Goal: Book appointment/travel/reservation

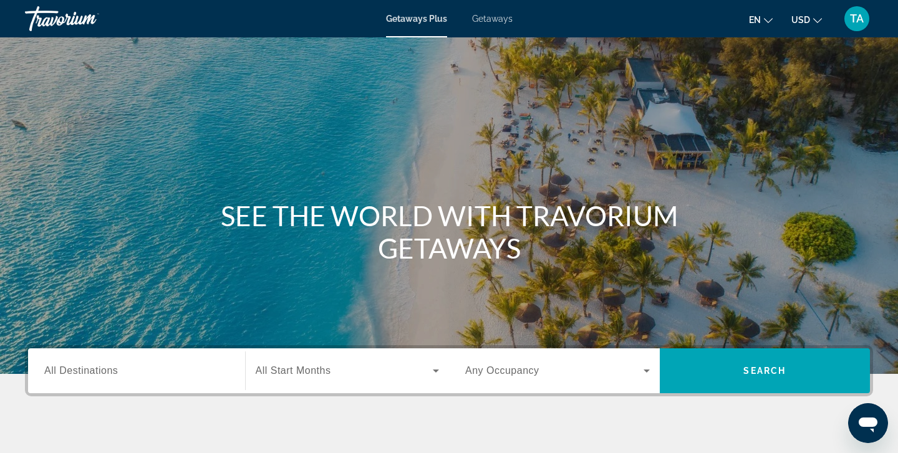
click at [496, 19] on span "Getaways" at bounding box center [492, 19] width 41 height 10
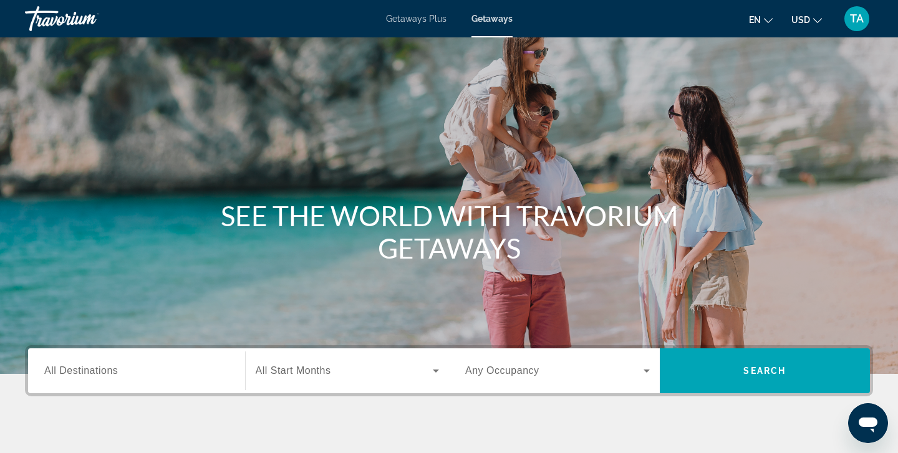
click at [47, 362] on div "Search widget" at bounding box center [136, 372] width 185 height 36
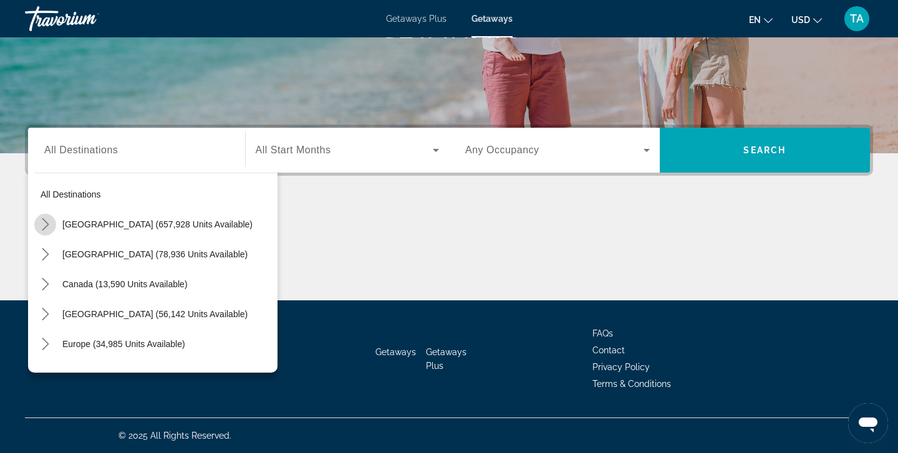
click at [45, 223] on icon "Toggle United States (657,928 units available) submenu" at bounding box center [45, 224] width 12 height 12
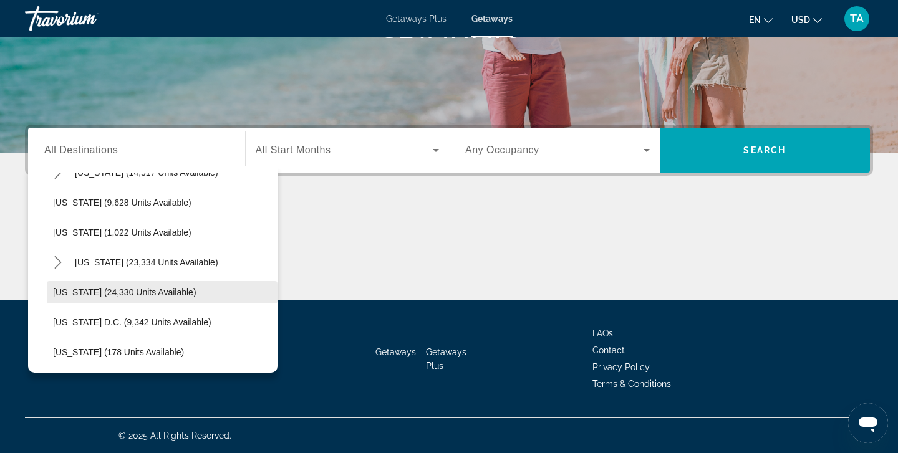
scroll to position [1132, 0]
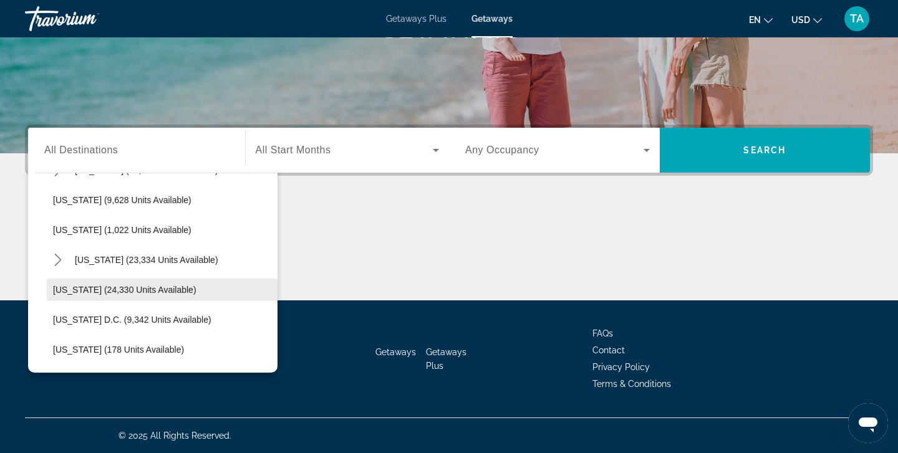
click at [123, 288] on span "[US_STATE] (24,330 units available)" at bounding box center [124, 290] width 143 height 10
type input "**********"
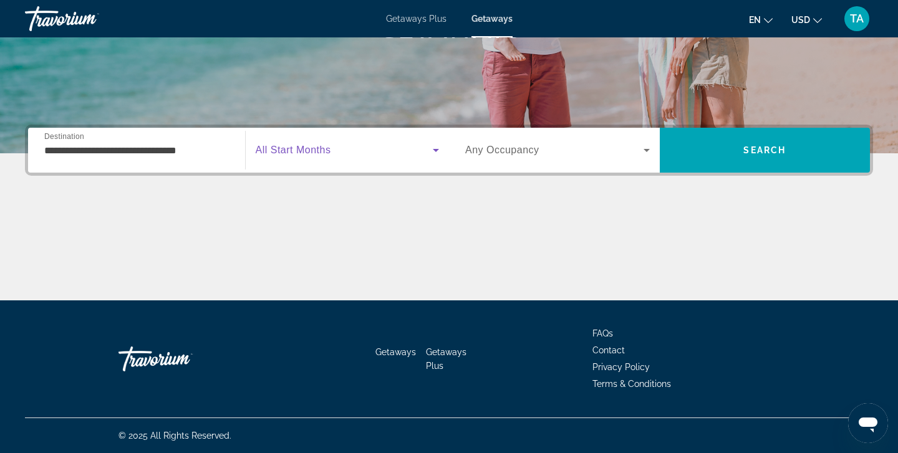
click at [436, 150] on icon "Search widget" at bounding box center [436, 150] width 6 height 3
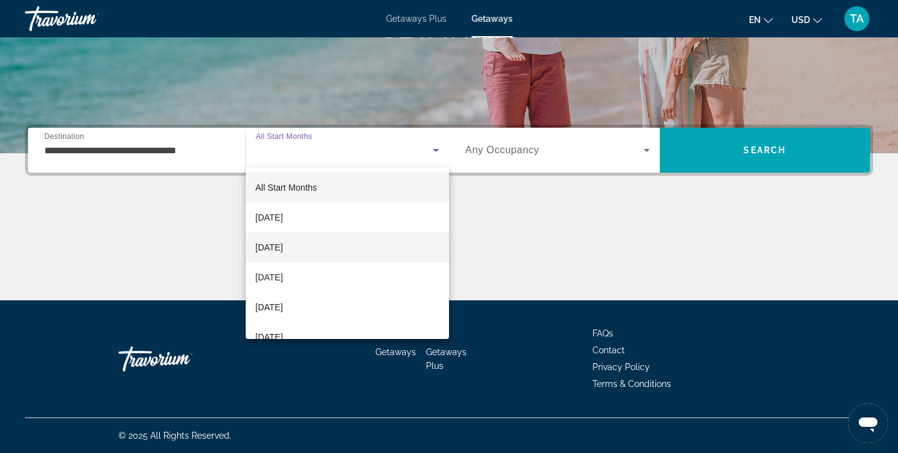
click at [386, 245] on mat-option "[DATE]" at bounding box center [348, 248] width 204 height 30
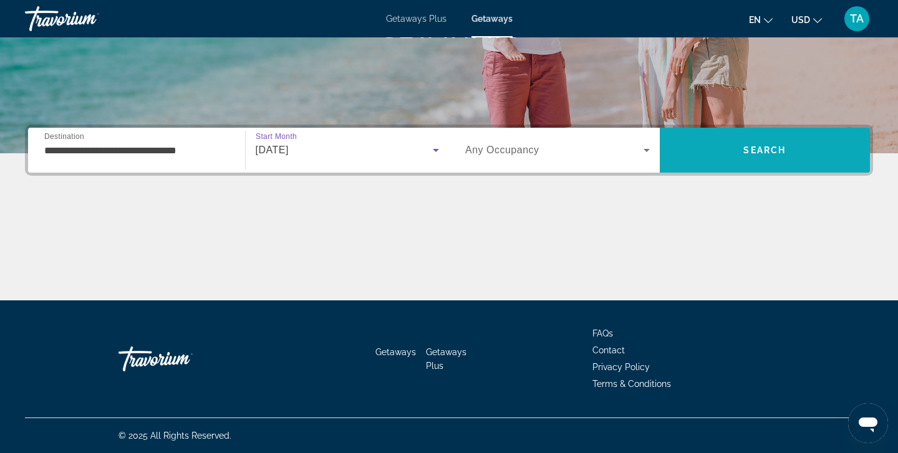
click at [764, 146] on span "Search" at bounding box center [764, 150] width 42 height 10
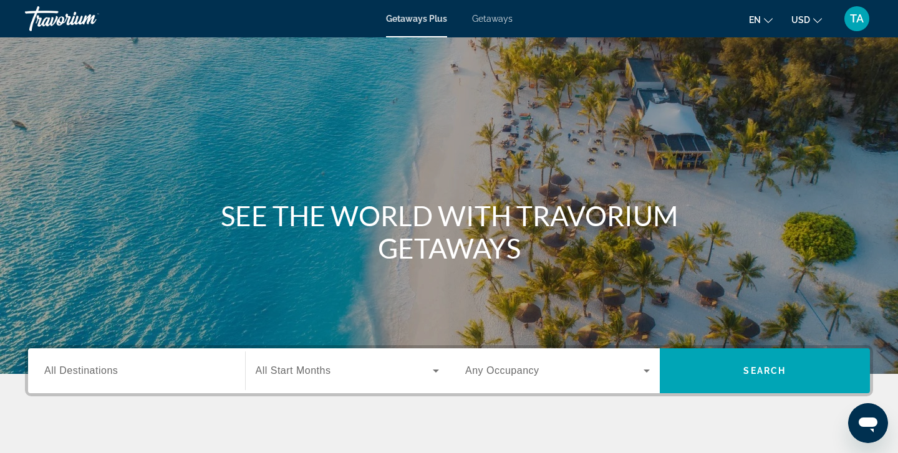
click at [79, 361] on div "Search widget" at bounding box center [136, 372] width 185 height 36
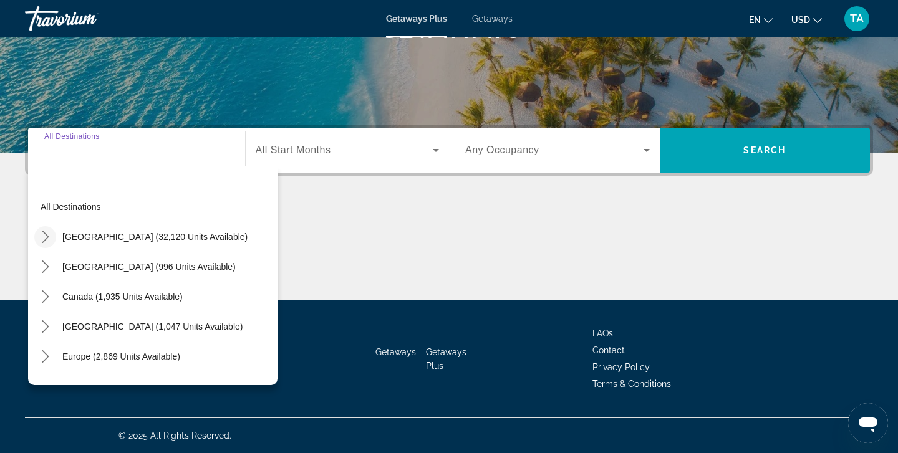
click at [45, 234] on icon "Toggle United States (32,120 units available) submenu" at bounding box center [45, 237] width 7 height 12
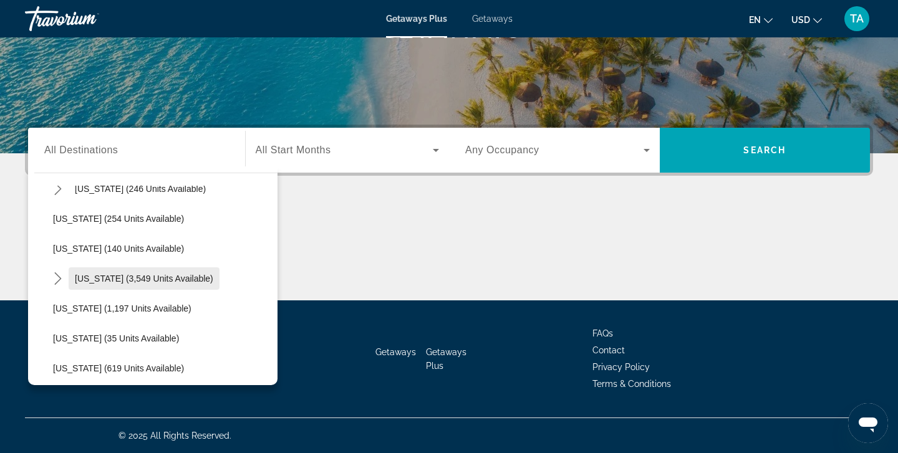
scroll to position [1010, 0]
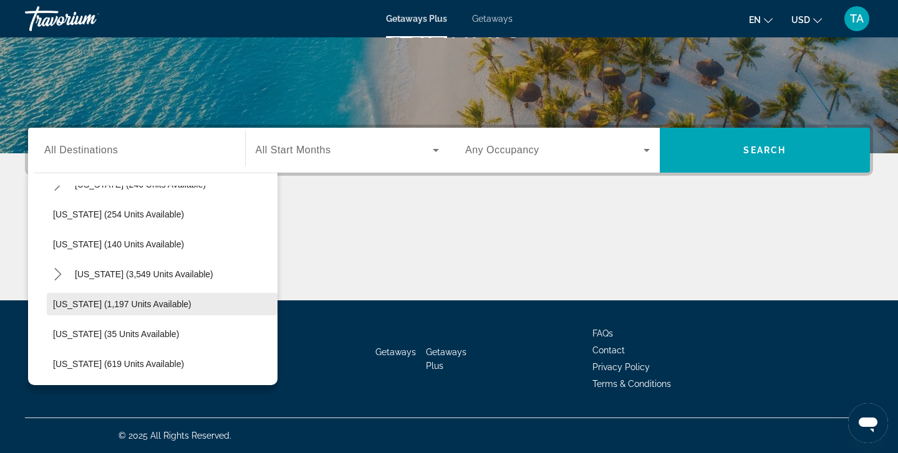
click at [123, 303] on span "[US_STATE] (1,197 units available)" at bounding box center [122, 304] width 138 height 10
type input "**********"
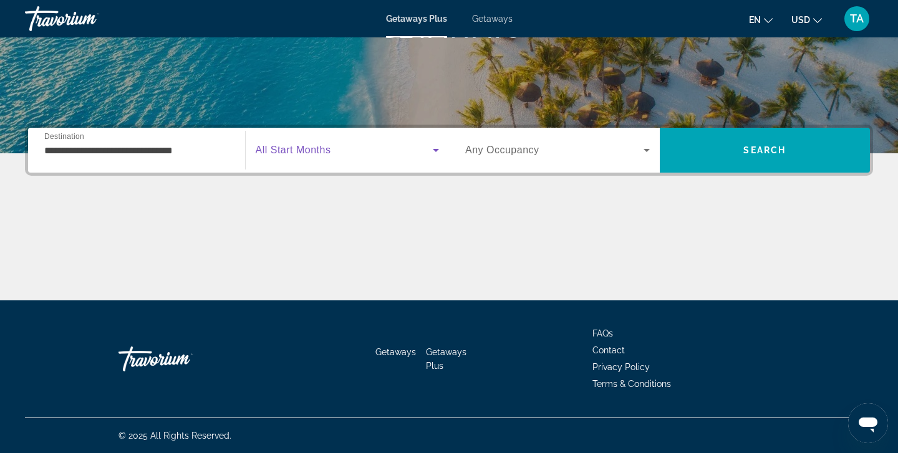
click at [440, 143] on icon "Search widget" at bounding box center [435, 150] width 15 height 15
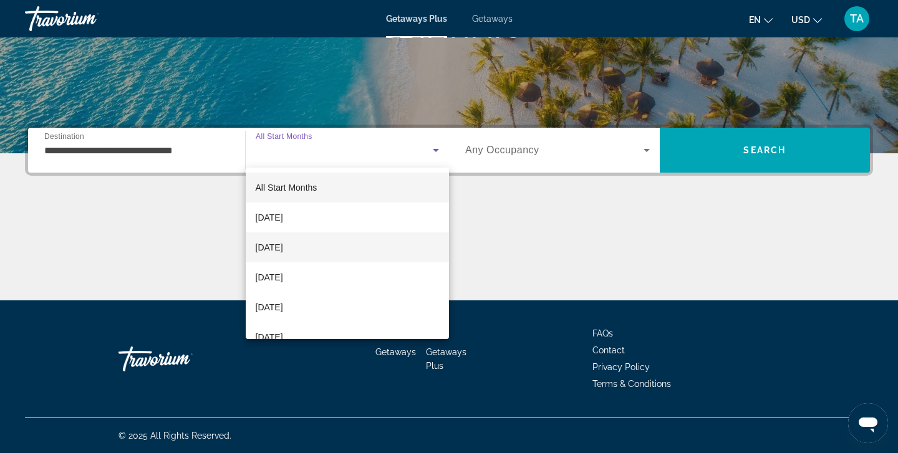
click at [372, 243] on mat-option "[DATE]" at bounding box center [348, 248] width 204 height 30
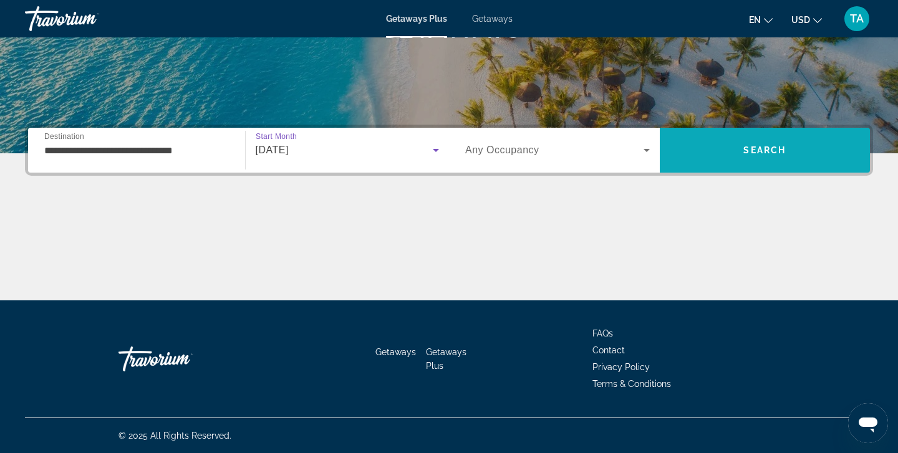
click at [718, 152] on span "Search" at bounding box center [765, 150] width 211 height 30
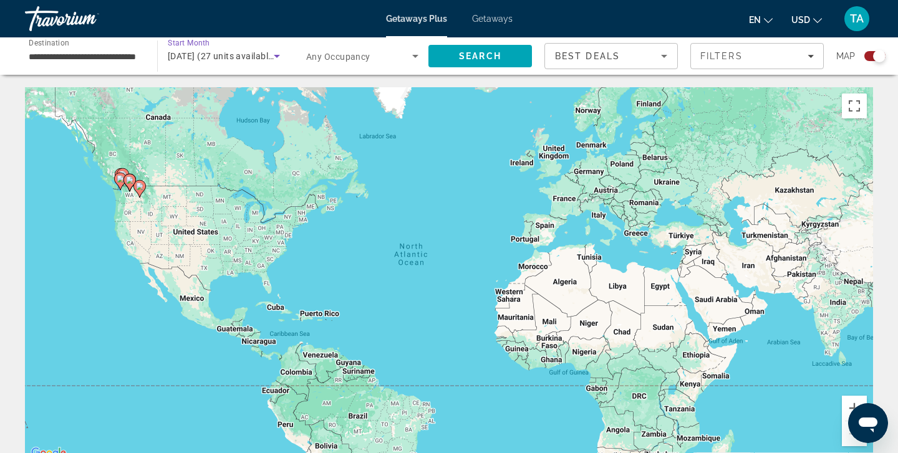
click at [278, 52] on icon "Search widget" at bounding box center [276, 56] width 15 height 15
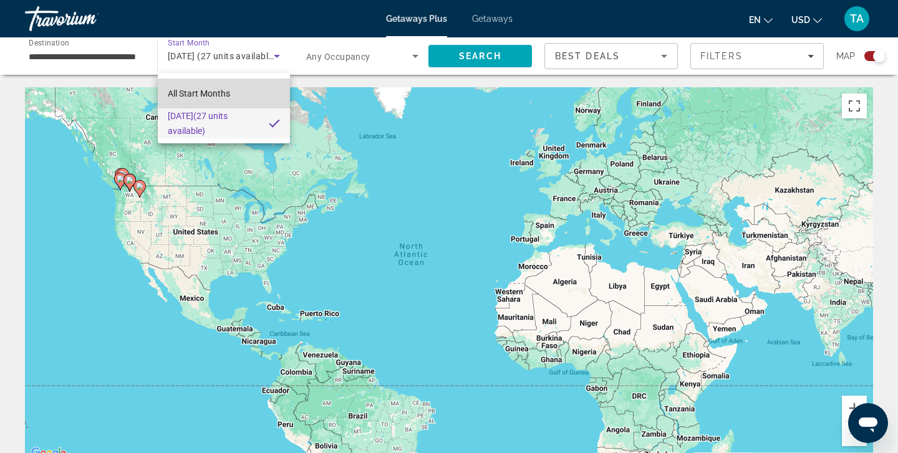
click at [191, 94] on span "All Start Months" at bounding box center [199, 94] width 62 height 10
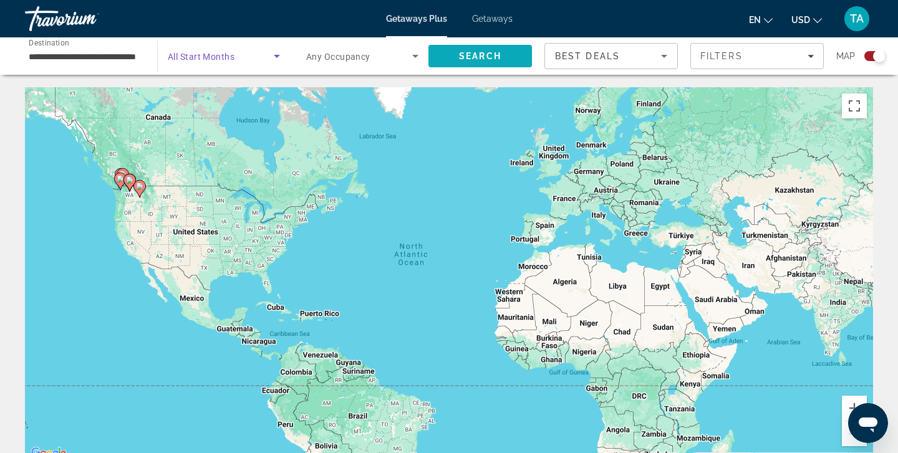
click at [509, 55] on span "Search" at bounding box center [480, 56] width 104 height 30
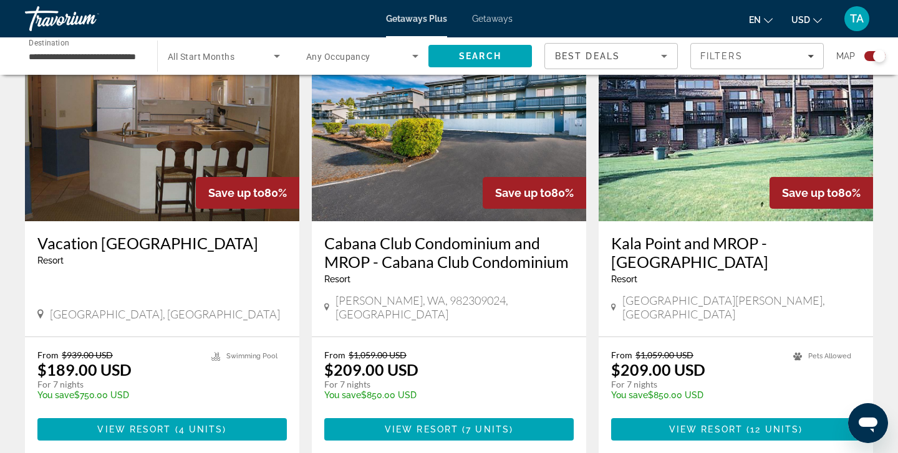
scroll to position [1839, 0]
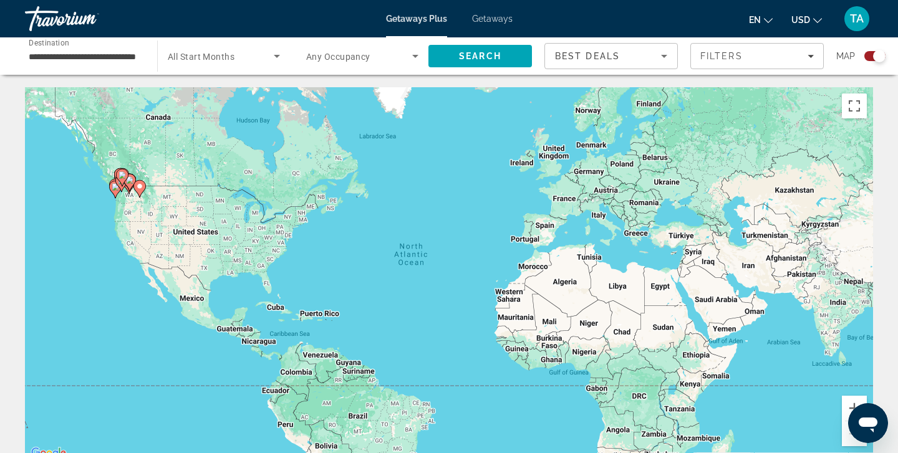
click at [489, 17] on span "Getaways" at bounding box center [492, 19] width 41 height 10
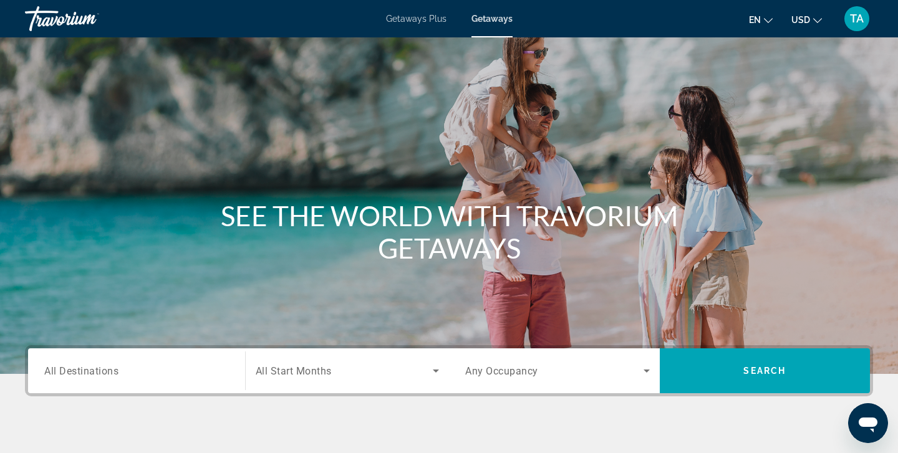
click at [79, 372] on span "All Destinations" at bounding box center [81, 371] width 74 height 12
click at [79, 372] on input "Destination All Destinations" at bounding box center [136, 371] width 185 height 15
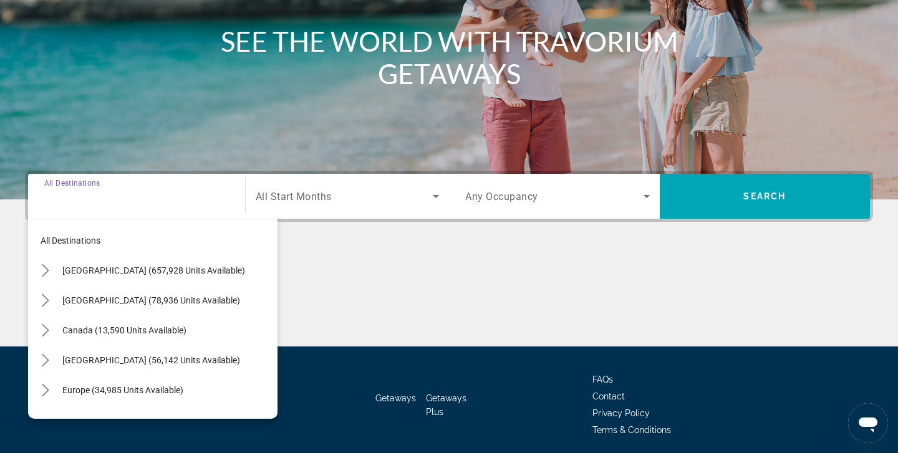
scroll to position [221, 0]
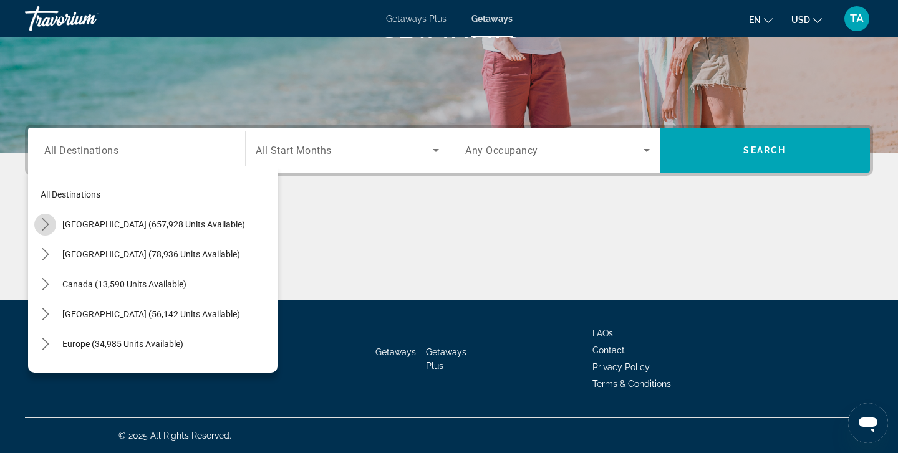
click at [47, 216] on mat-icon "Toggle United States (657,928 units available) submenu" at bounding box center [45, 225] width 22 height 22
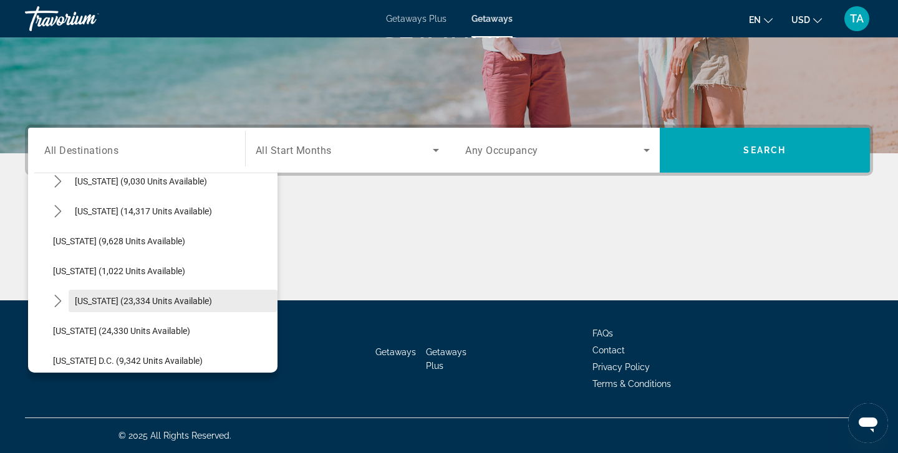
scroll to position [1091, 0]
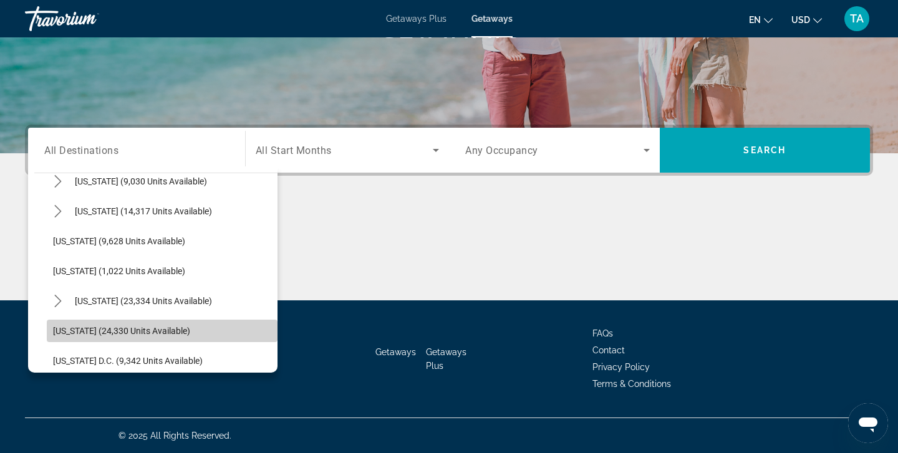
click at [151, 336] on span "Select destination: Washington (24,330 units available)" at bounding box center [162, 331] width 231 height 30
type input "**********"
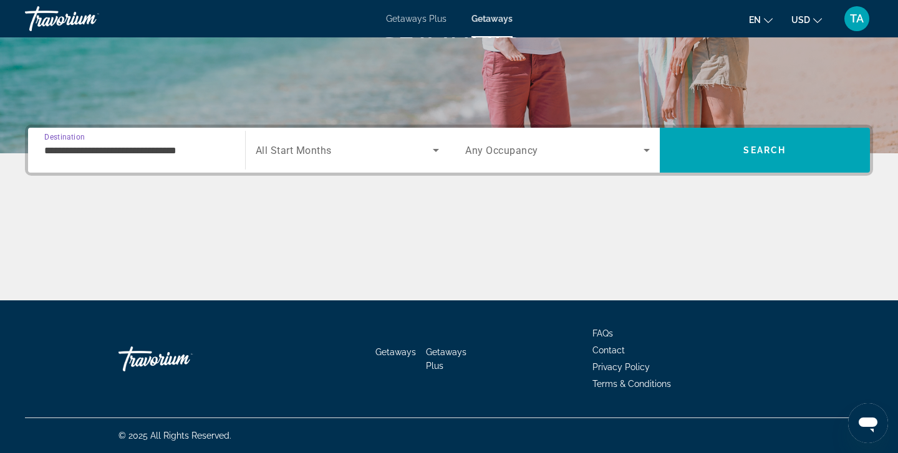
click at [436, 147] on icon "Search widget" at bounding box center [435, 150] width 15 height 15
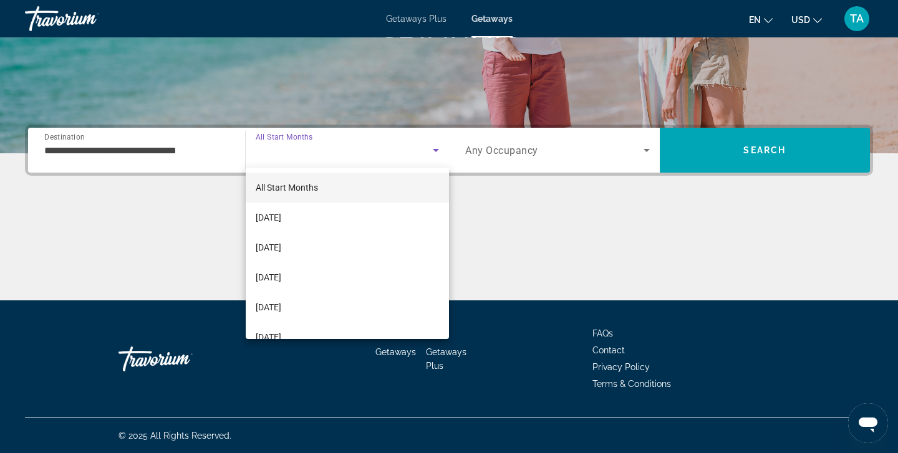
click at [500, 207] on div at bounding box center [449, 226] width 898 height 453
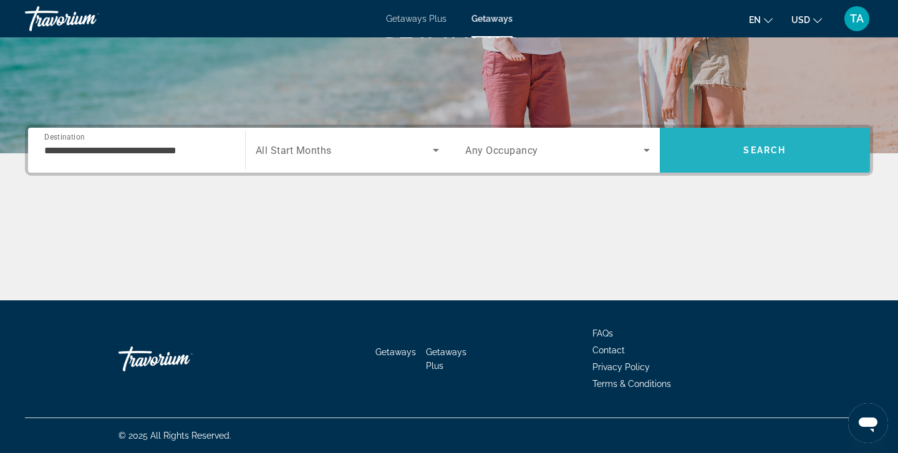
click at [697, 140] on span "Search" at bounding box center [765, 150] width 211 height 30
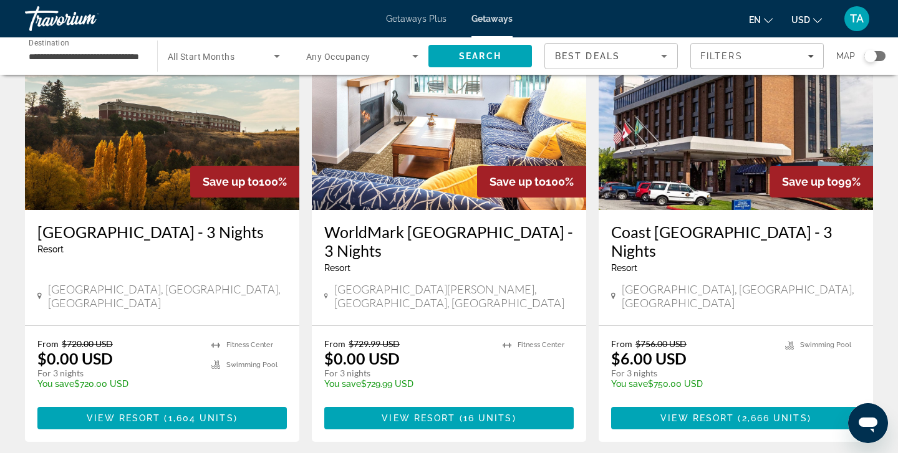
scroll to position [1477, 0]
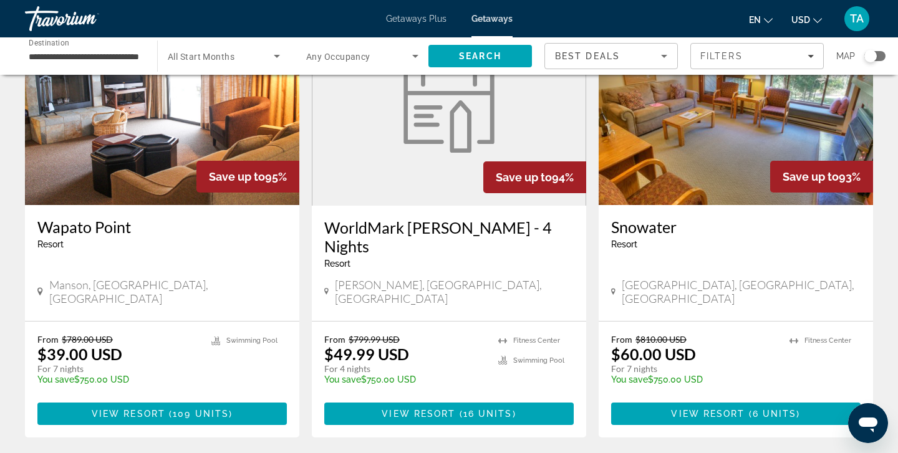
scroll to position [1503, 0]
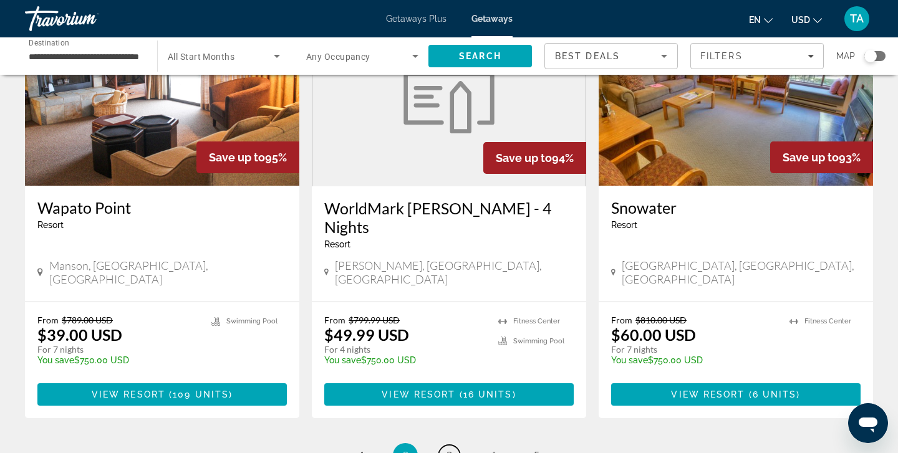
click at [451, 449] on span "3" at bounding box center [449, 456] width 6 height 14
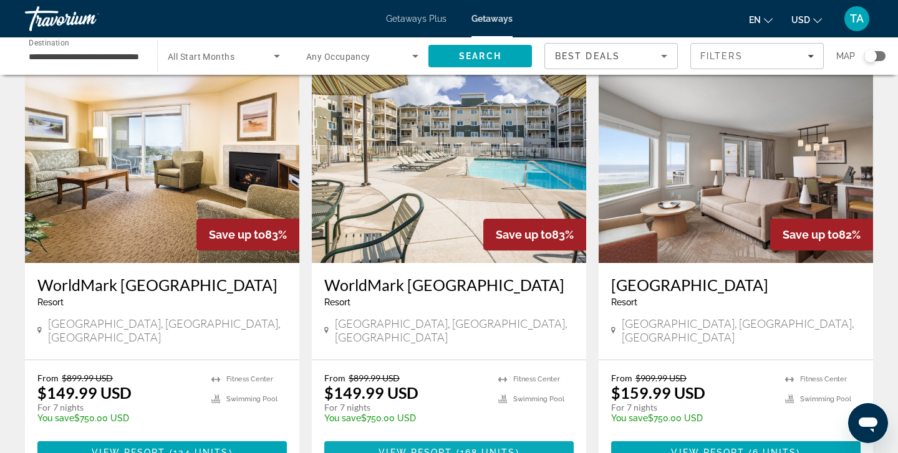
scroll to position [1425, 0]
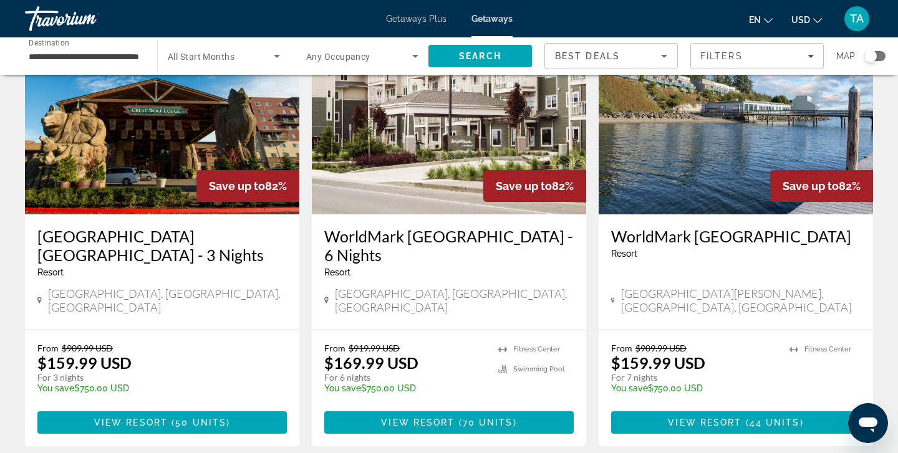
scroll to position [107, 0]
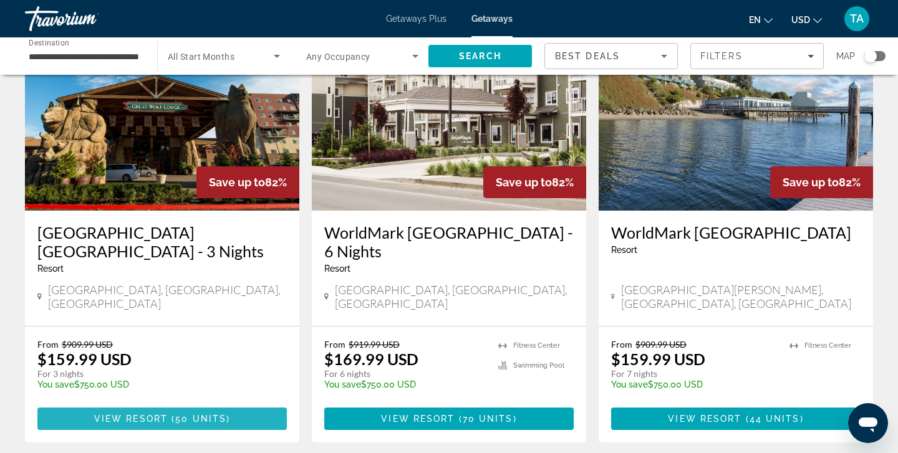
click at [137, 414] on span "View Resort" at bounding box center [131, 419] width 74 height 10
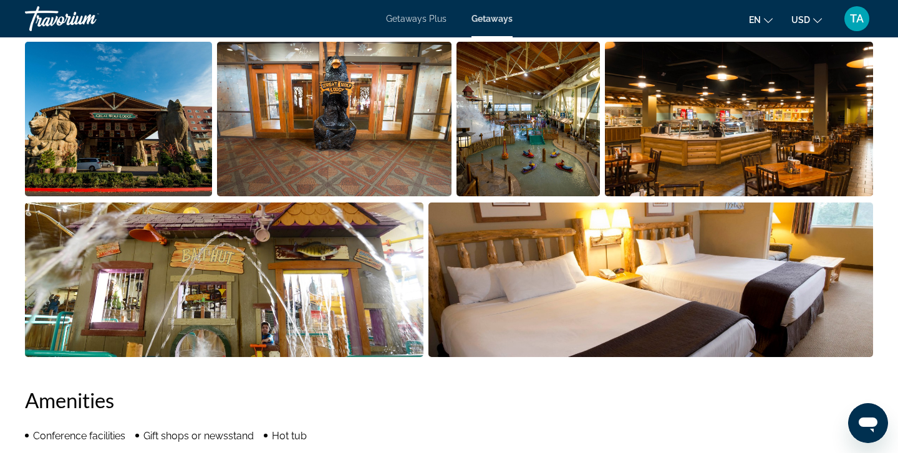
scroll to position [624, 0]
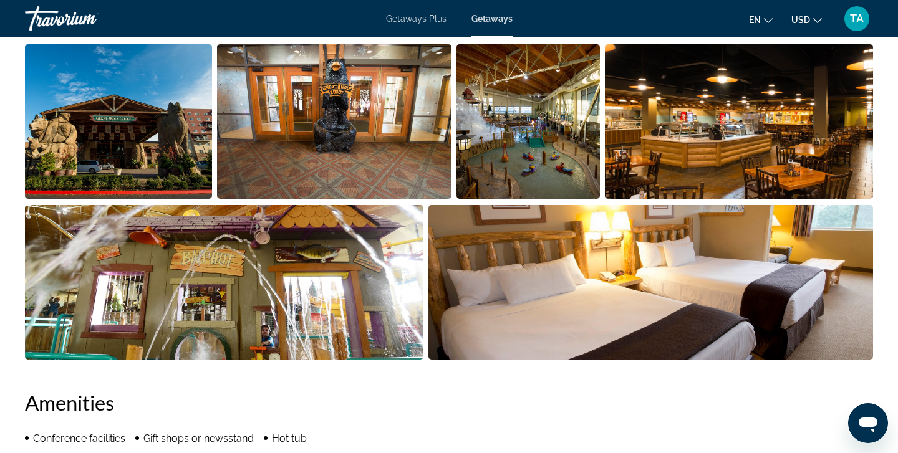
click at [518, 155] on img "Open full-screen image slider" at bounding box center [527, 121] width 143 height 155
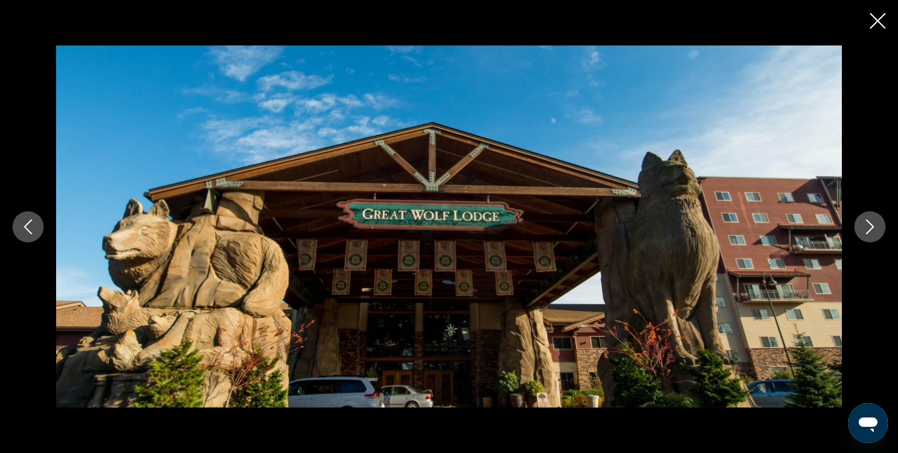
click at [867, 226] on icon "Next image" at bounding box center [869, 226] width 15 height 15
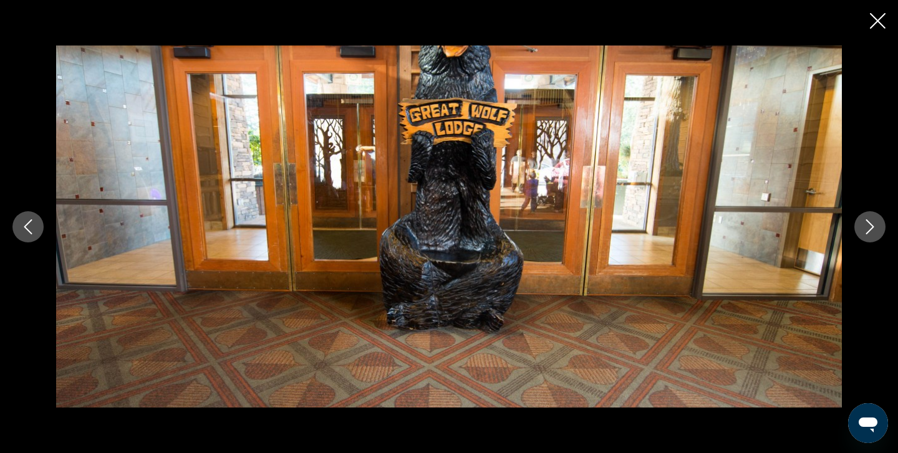
click at [867, 226] on icon "Next image" at bounding box center [869, 226] width 15 height 15
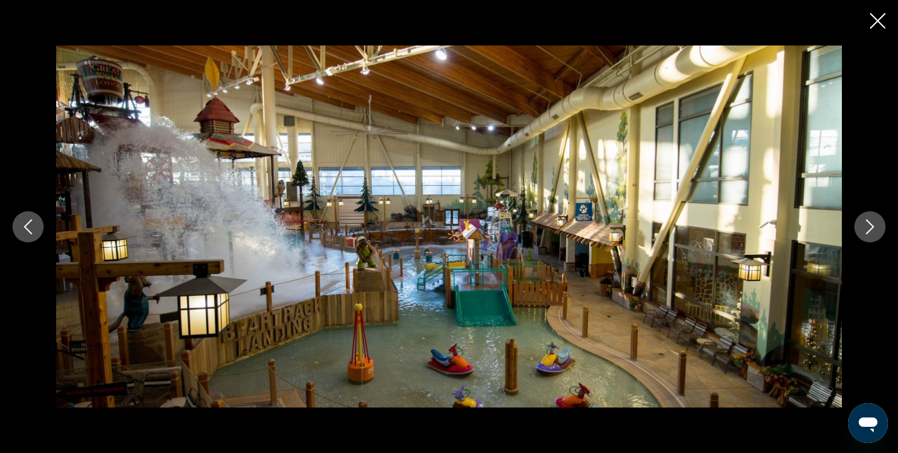
click at [867, 224] on icon "Next image" at bounding box center [869, 226] width 15 height 15
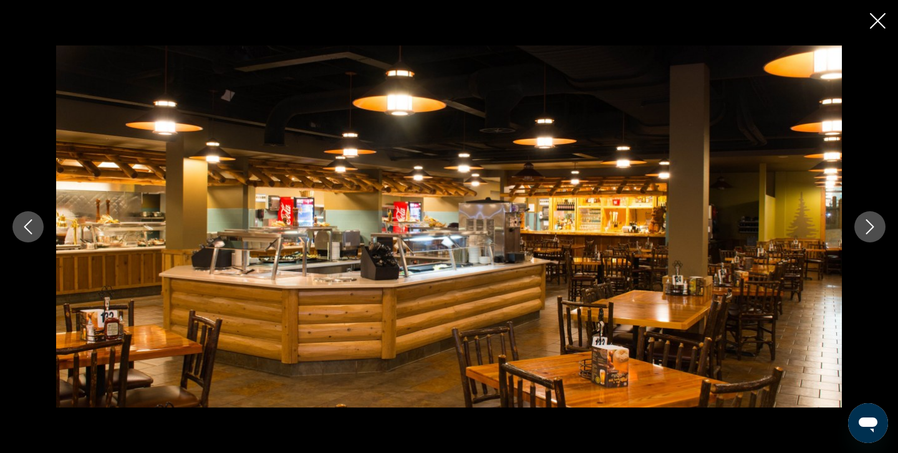
click at [867, 224] on icon "Next image" at bounding box center [869, 226] width 15 height 15
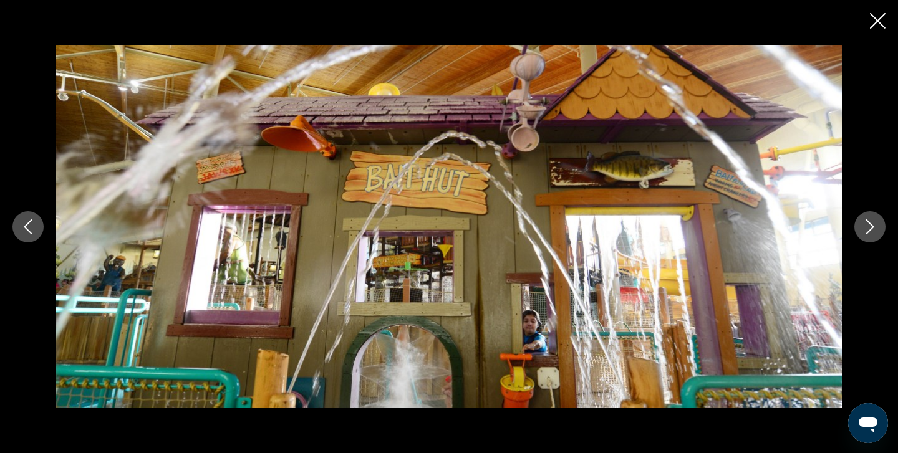
click at [867, 224] on icon "Next image" at bounding box center [869, 226] width 15 height 15
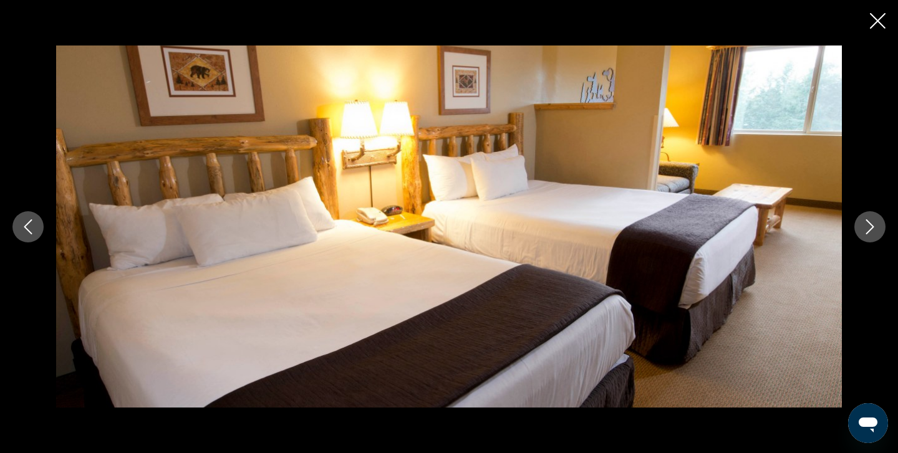
click at [867, 224] on icon "Next image" at bounding box center [869, 226] width 15 height 15
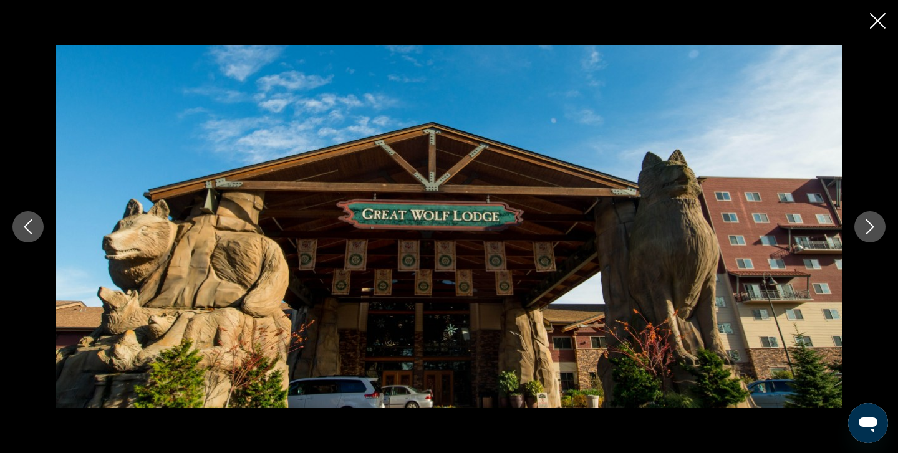
scroll to position [942, 0]
click at [875, 20] on icon "Close slideshow" at bounding box center [878, 21] width 16 height 16
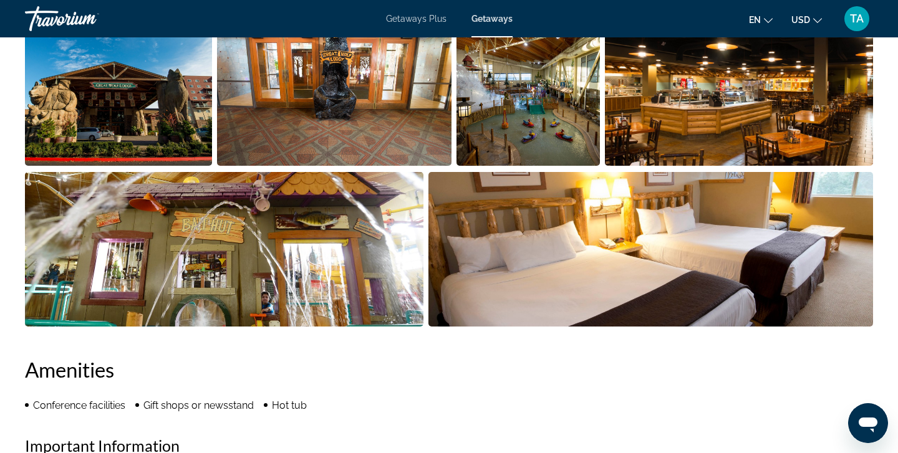
scroll to position [657, 0]
